Goal: Information Seeking & Learning: Learn about a topic

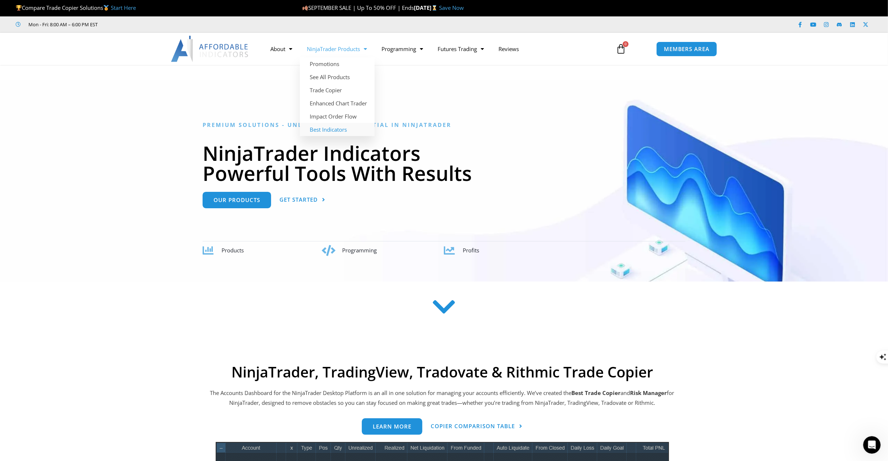
click at [327, 129] on link "Best Indicators" at bounding box center [337, 129] width 75 height 13
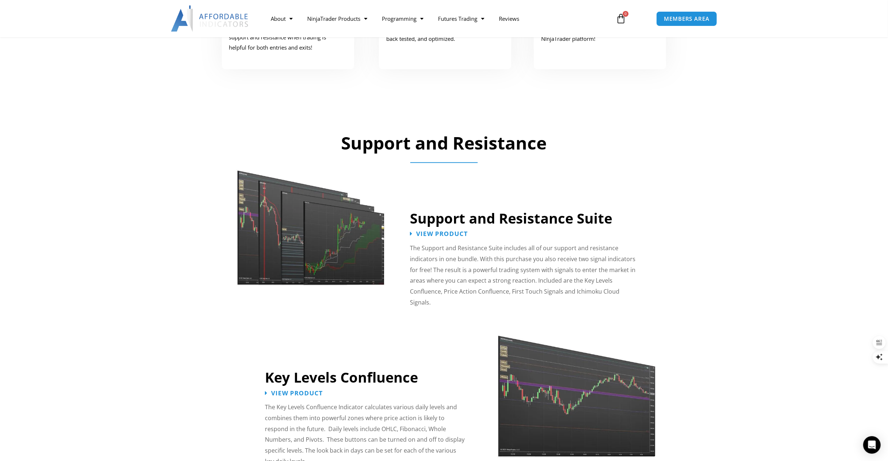
scroll to position [510, 0]
click at [335, 97] on link "Best Indicators" at bounding box center [337, 99] width 75 height 13
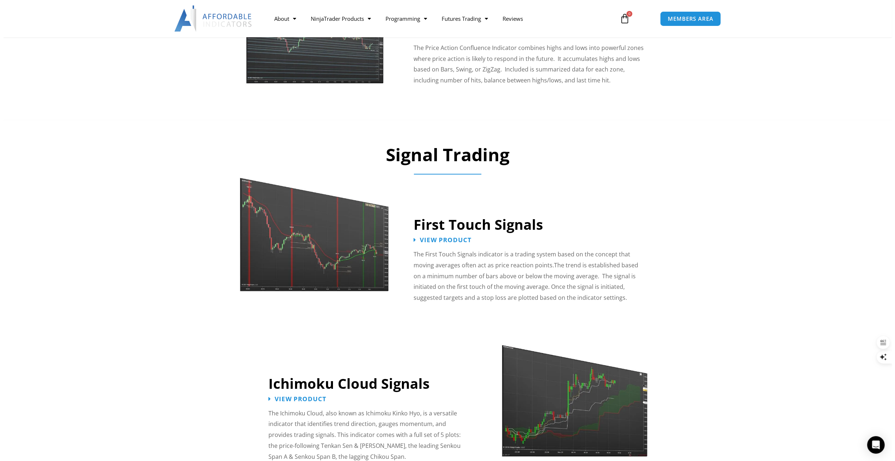
scroll to position [875, 0]
